Goal: Information Seeking & Learning: Learn about a topic

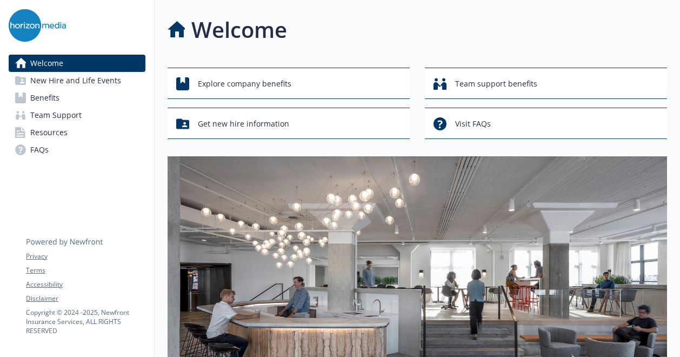
click at [49, 100] on span "Benefits" at bounding box center [44, 97] width 29 height 17
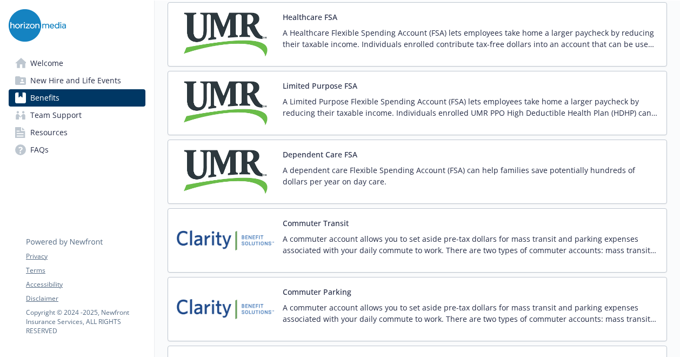
scroll to position [1837, 0]
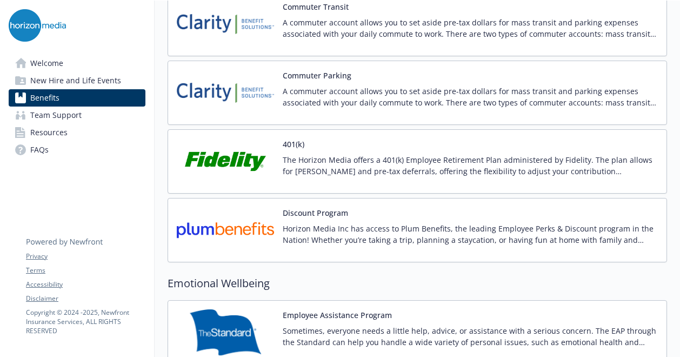
click at [285, 138] on button "401(k)" at bounding box center [294, 143] width 22 height 11
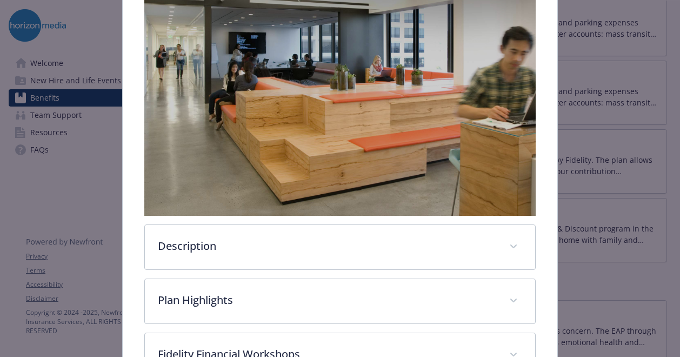
scroll to position [279, 0]
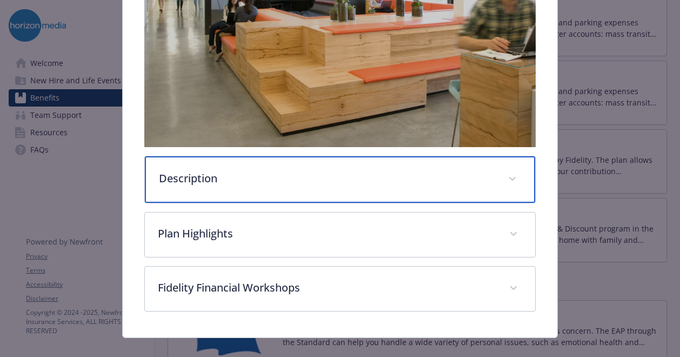
click at [211, 177] on p "Description" at bounding box center [327, 178] width 336 height 16
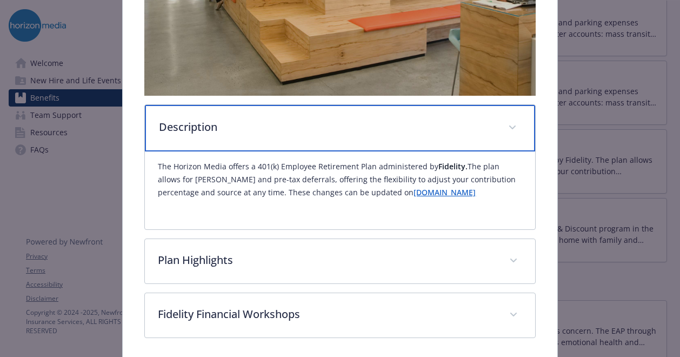
scroll to position [367, 0]
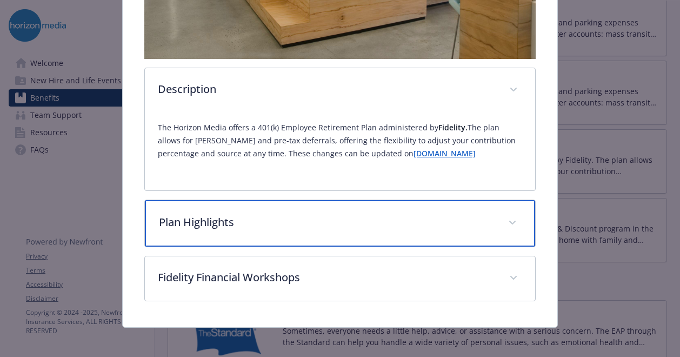
click at [213, 219] on p "Plan Highlights" at bounding box center [327, 222] width 336 height 16
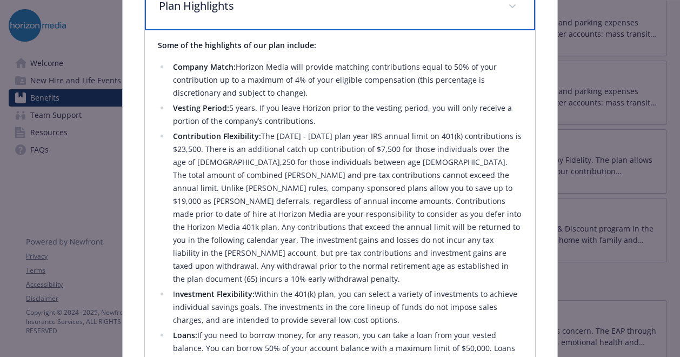
scroll to position [530, 0]
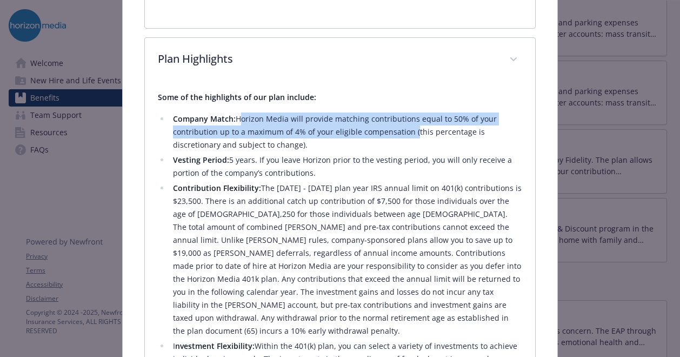
drag, startPoint x: 236, startPoint y: 116, endPoint x: 409, endPoint y: 122, distance: 173.0
click at [409, 122] on li "Company Match: Horizon Media will provide matching contributions equal to 50% o…" at bounding box center [346, 131] width 352 height 39
drag, startPoint x: 409, startPoint y: 122, endPoint x: 377, endPoint y: 118, distance: 32.1
copy li "Horizon Media will provide matching contributions equal to 50% of your contribu…"
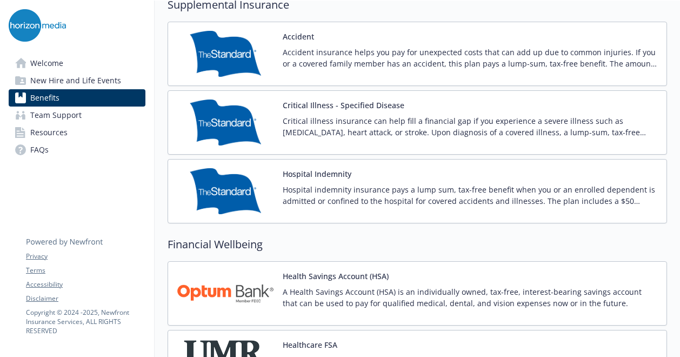
scroll to position [1189, 0]
